Goal: Communication & Community: Ask a question

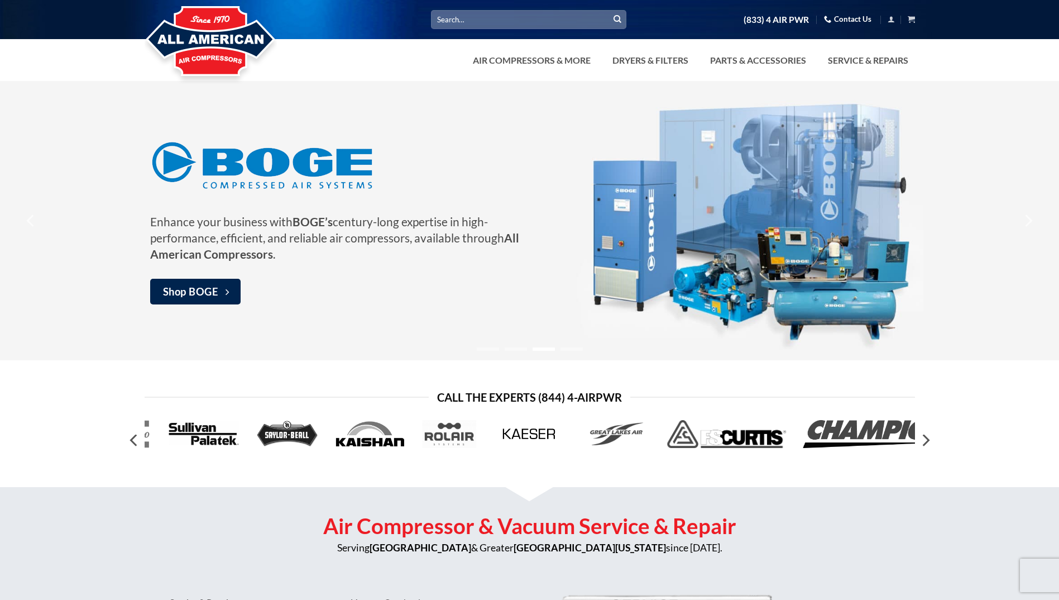
click at [842, 23] on link "Contact Us" at bounding box center [847, 19] width 47 height 17
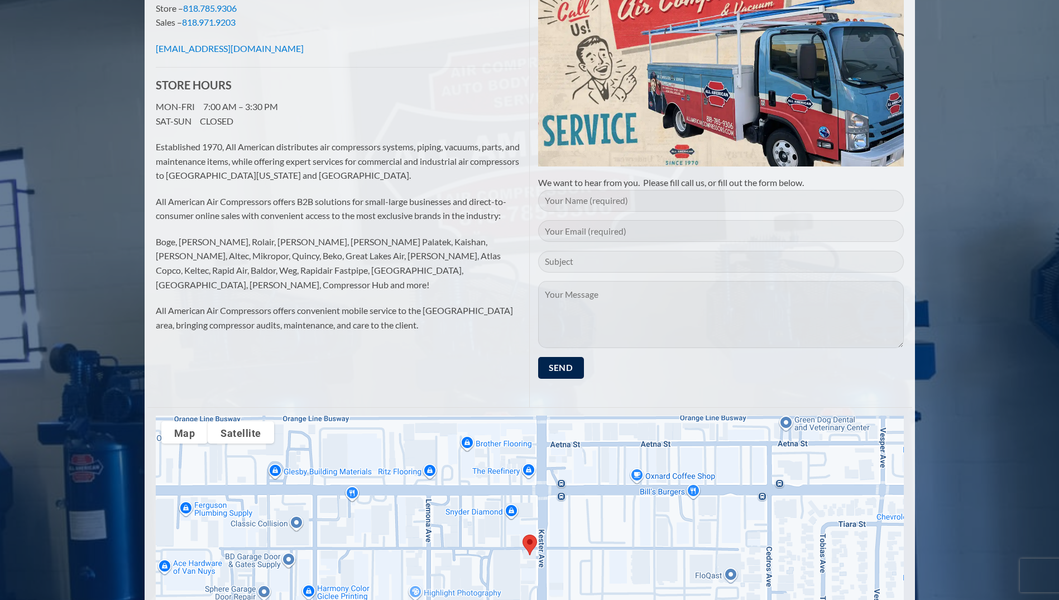
scroll to position [56, 0]
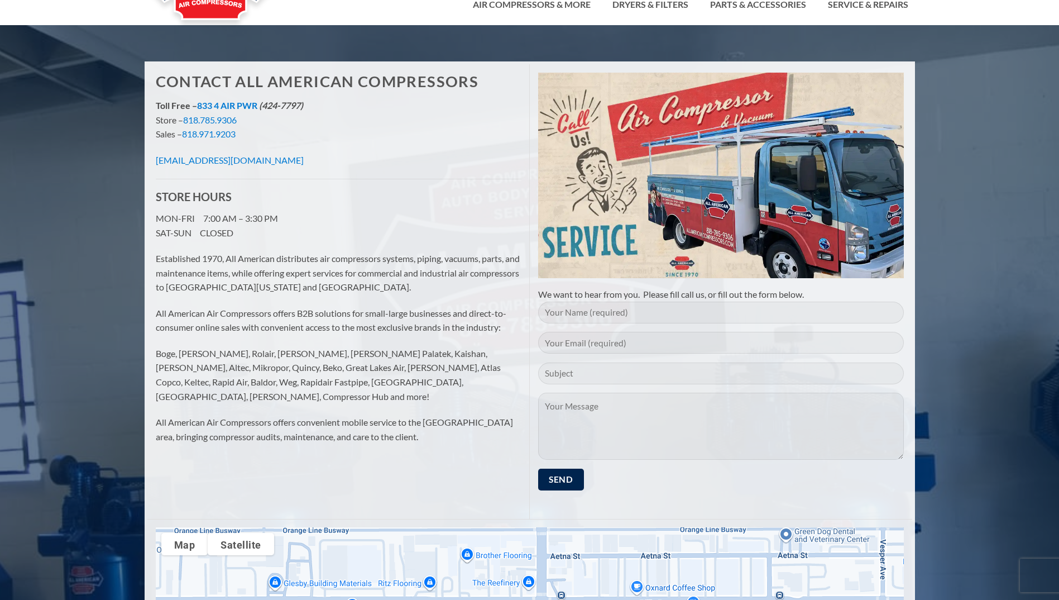
click at [576, 312] on input "Contact form" at bounding box center [721, 313] width 366 height 22
type input "[PERSON_NAME]"
click at [553, 342] on input "Contact form" at bounding box center [721, 343] width 366 height 22
type input "[PERSON_NAME][EMAIL_ADDRESS][DOMAIN_NAME]"
click at [582, 375] on input "Contact form" at bounding box center [721, 373] width 366 height 22
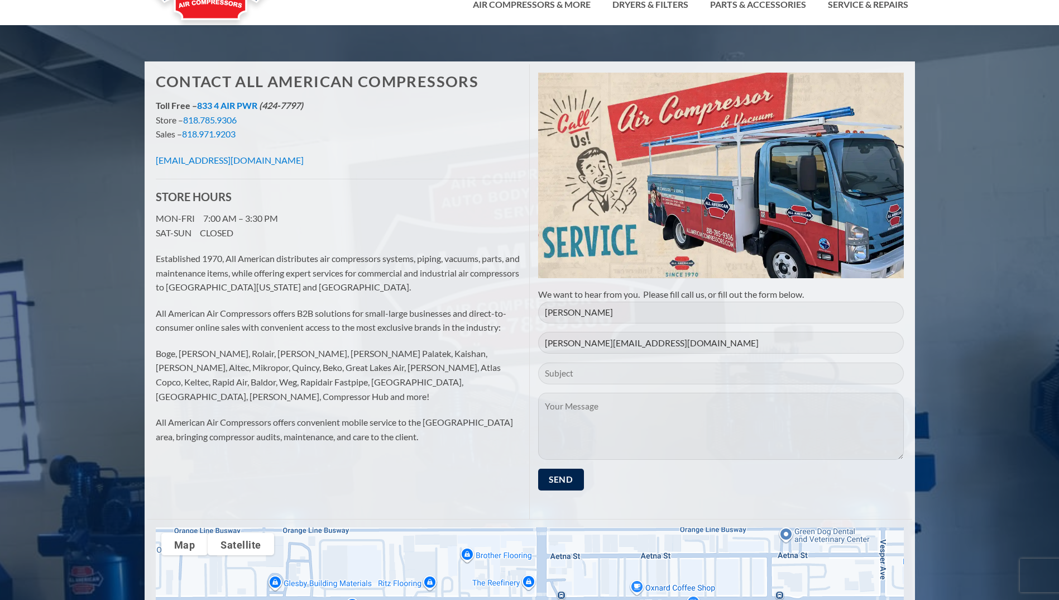
click at [553, 409] on textarea "Contact form" at bounding box center [721, 426] width 366 height 67
paste textarea "MAKE – [PERSON_NAME] MODEL # 234 X2 SERIAL # 30T 200759 TYPE – 30 SIZE – 3 & 1¾…"
type textarea "MAKE – [PERSON_NAME] MODEL # 234 X2 SERIAL # 30T 200759 TYPE – 30 SIZE – 3 & 1¾…"
click at [565, 375] on input "Contact form" at bounding box center [721, 373] width 366 height 22
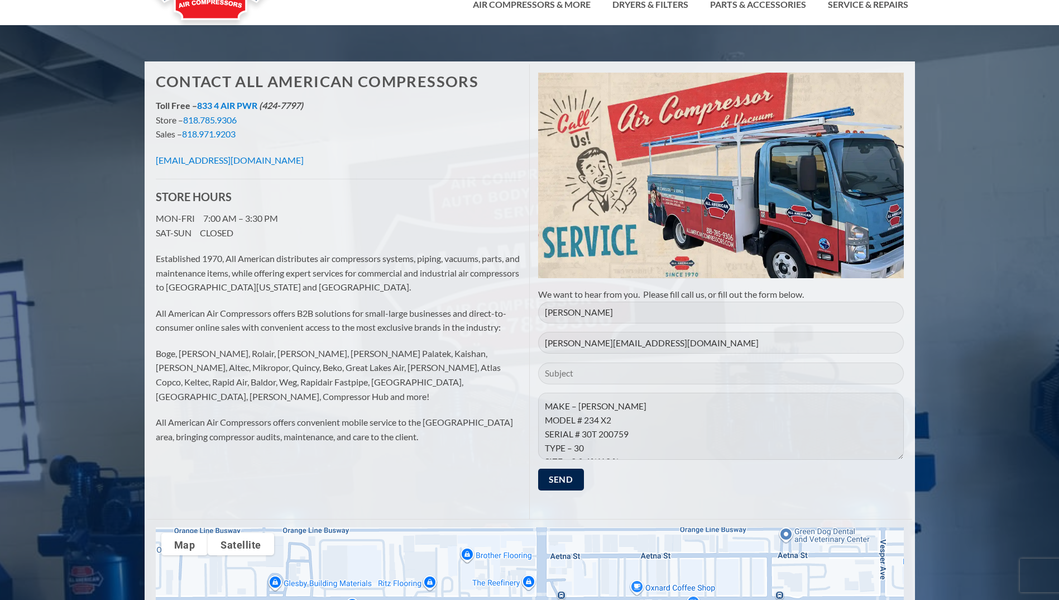
type input "V"
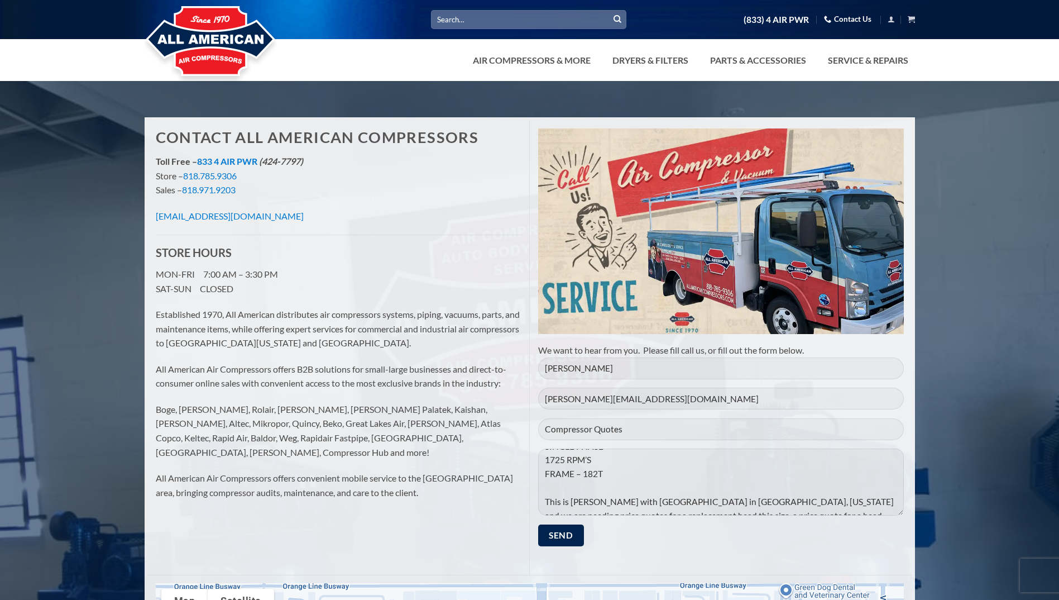
scroll to position [335, 0]
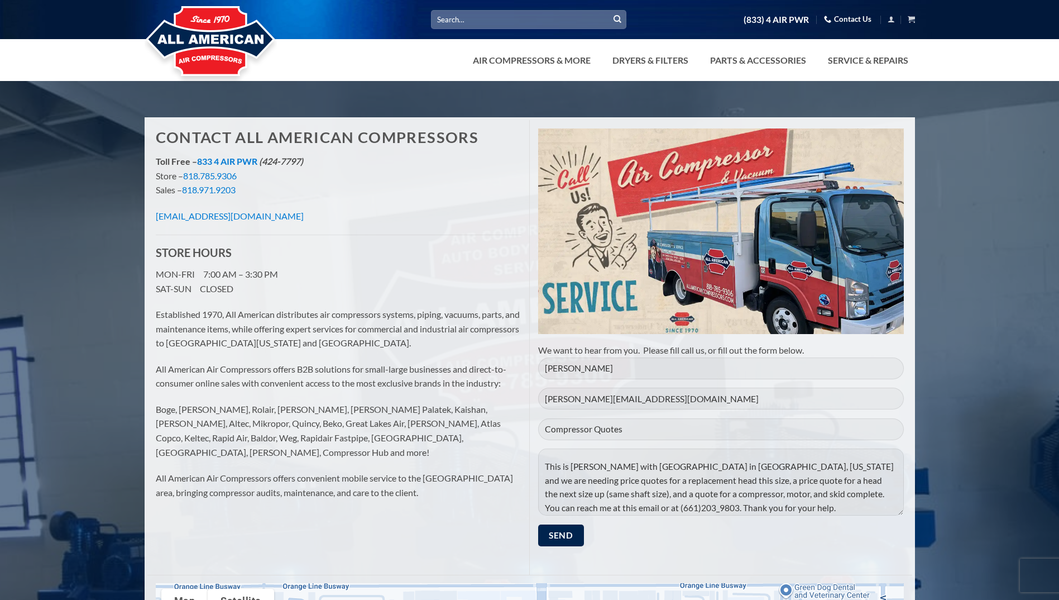
type input "Compressor Quotes"
click at [591, 489] on textarea "MAKE – [PERSON_NAME] MODEL # 234 X2 SERIAL # 30T 200759 TYPE – 30 SIZE – 3 & 1¾…" at bounding box center [721, 481] width 366 height 67
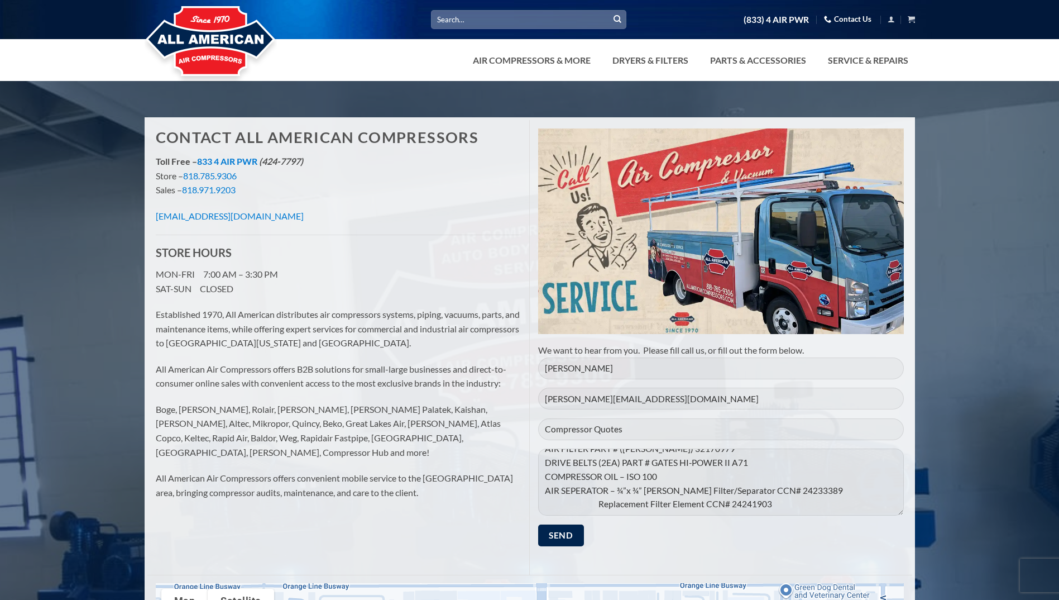
scroll to position [112, 0]
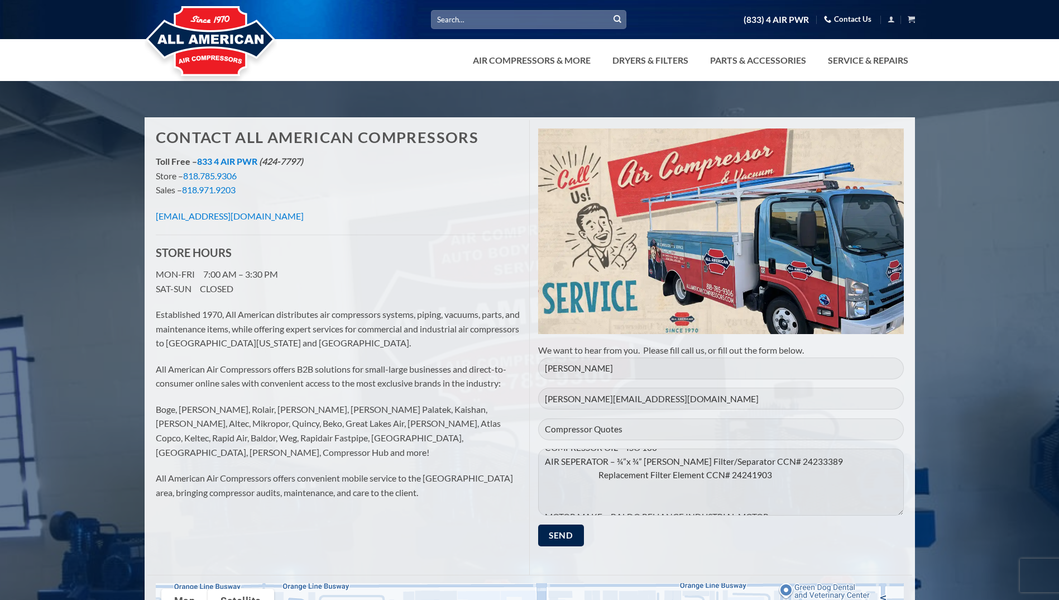
click at [769, 475] on textarea "MAKE – [PERSON_NAME] MODEL # 234 X2 SERIAL # 30T 200759 TYPE – 30 SIZE – 3 & 1¾…" at bounding box center [721, 481] width 366 height 67
click at [738, 476] on textarea "MAKE – [PERSON_NAME] MODEL # 234 X2 SERIAL # 30T 200759 TYPE – 30 SIZE – 3 & 1¾…" at bounding box center [721, 481] width 366 height 67
click at [618, 463] on textarea "MAKE – [PERSON_NAME] MODEL # 234 X2 SERIAL # 30T 200759 TYPE – 30 SIZE – 3 & 1¾…" at bounding box center [721, 481] width 366 height 67
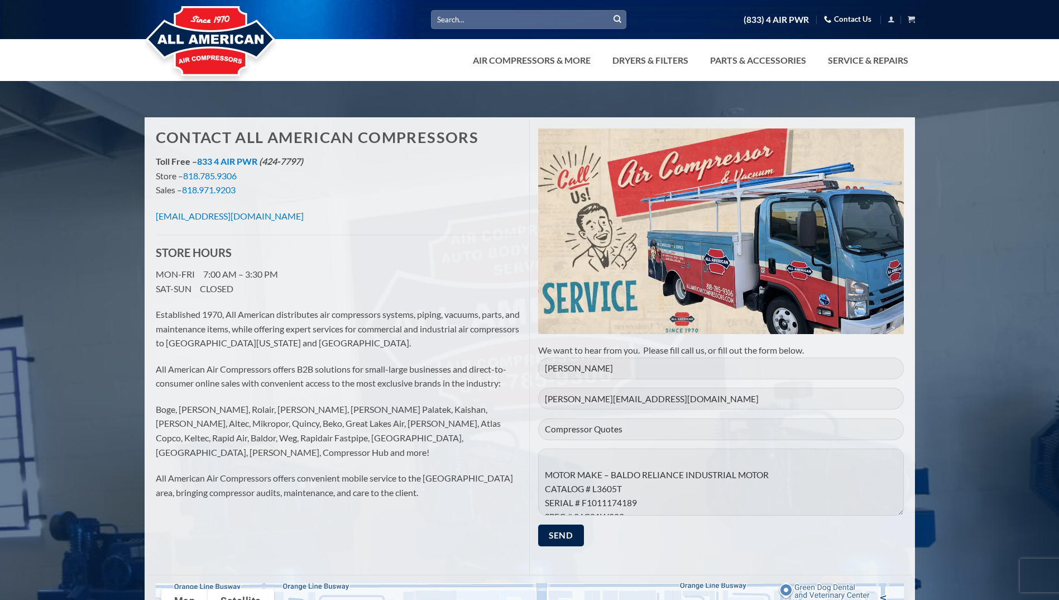
drag, startPoint x: 542, startPoint y: 475, endPoint x: 558, endPoint y: 471, distance: 16.0
click at [542, 474] on textarea "MAKE – [PERSON_NAME] MODEL # 234 X2 SERIAL # 30T 200759 TYPE – 30 SIZE – 3 & 1¾…" at bounding box center [721, 481] width 366 height 67
click at [543, 477] on textarea "MAKE – [PERSON_NAME] MODEL # 234 X2 SERIAL # 30T 200759 TYPE – 30 SIZE – 3 & 1¾…" at bounding box center [721, 481] width 366 height 67
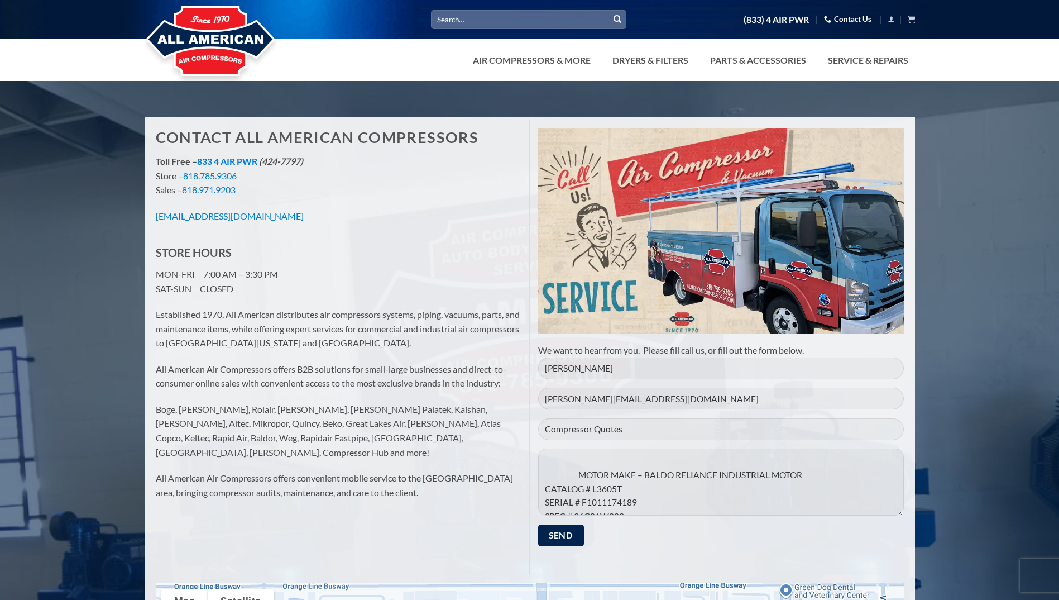
click at [578, 475] on textarea "MAKE – [PERSON_NAME] MODEL # 234 X2 SERIAL # 30T 200759 TYPE – 30 SIZE – 3 & 1¾…" at bounding box center [721, 481] width 366 height 67
type textarea "MAKE – [PERSON_NAME] MODEL # 234 X2 SERIAL # 30T 200759 TYPE – 30 SIZE – 3 & 1¾…"
click at [566, 540] on input "Send" at bounding box center [561, 535] width 46 height 22
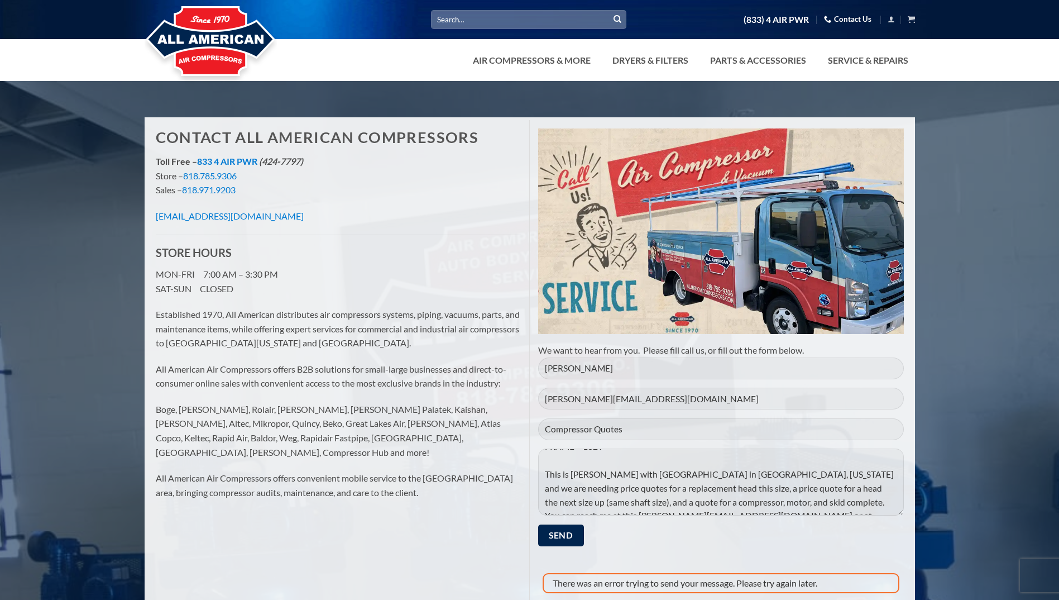
scroll to position [56, 0]
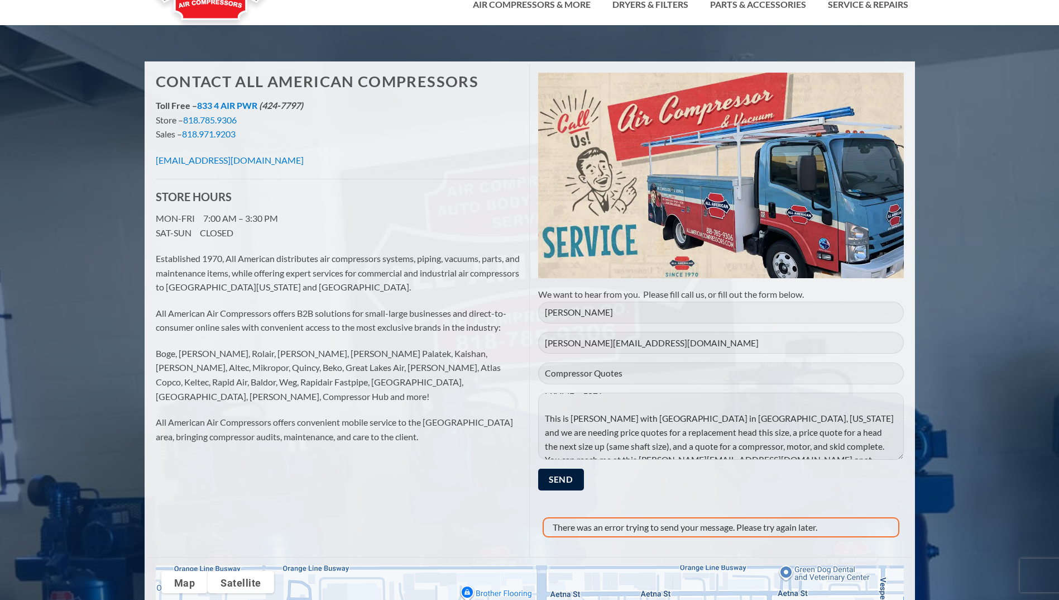
click at [576, 483] on input "Send" at bounding box center [561, 480] width 46 height 22
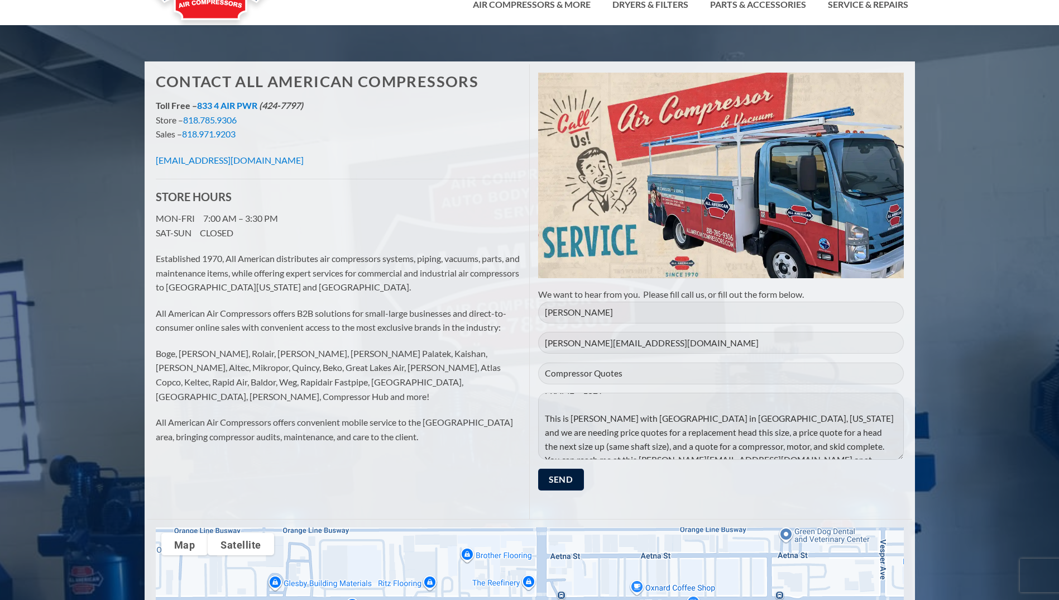
scroll to position [0, 0]
